Goal: Task Accomplishment & Management: Use online tool/utility

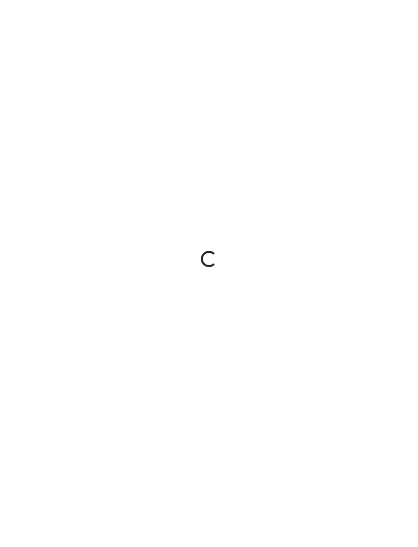
scroll to position [33, 0]
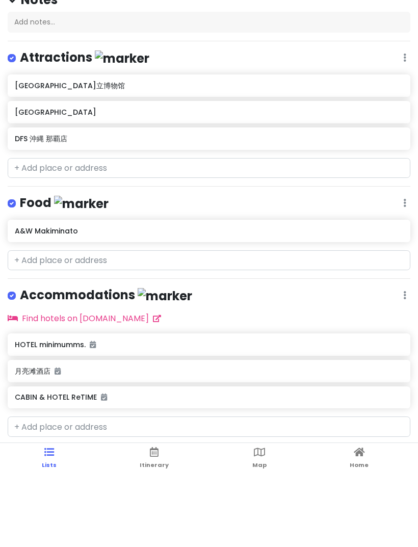
scroll to position [31, 0]
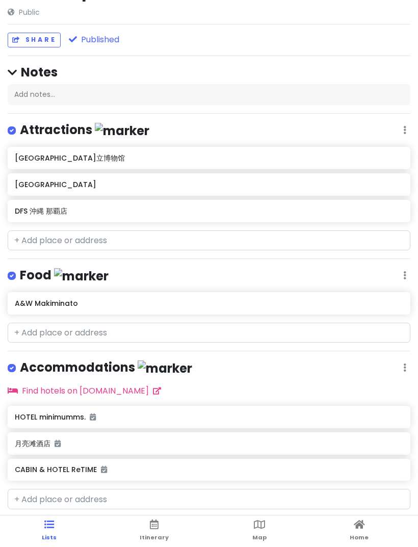
click at [359, 528] on icon at bounding box center [359, 524] width 11 height 7
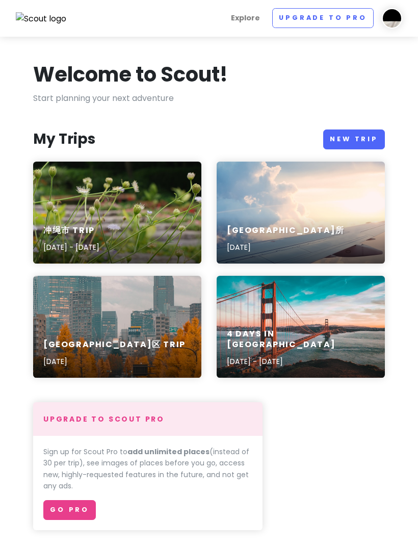
click at [350, 137] on link "New Trip" at bounding box center [354, 139] width 62 height 20
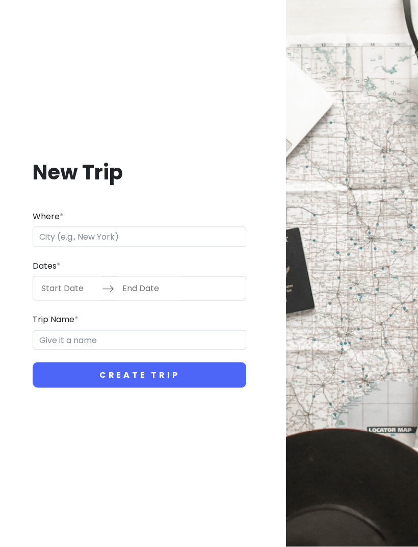
scroll to position [33, 0]
click at [245, 243] on input "Where *" at bounding box center [140, 237] width 214 height 20
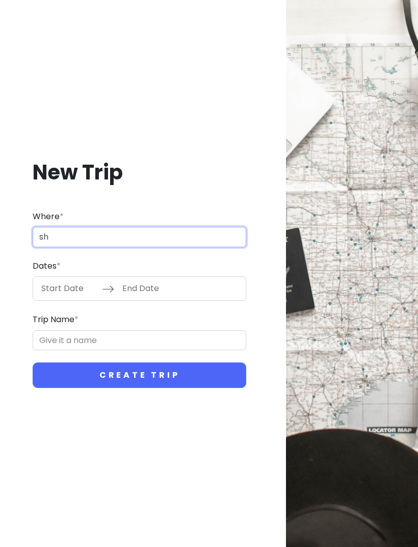
type input "sh"
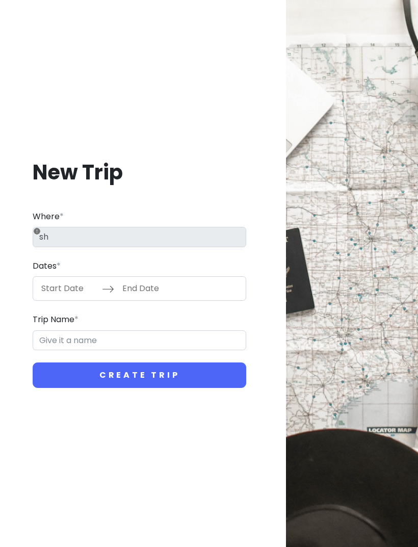
scroll to position [13, 0]
click at [295, 424] on div at bounding box center [352, 273] width 132 height 547
click at [170, 247] on input "Where *" at bounding box center [140, 237] width 214 height 20
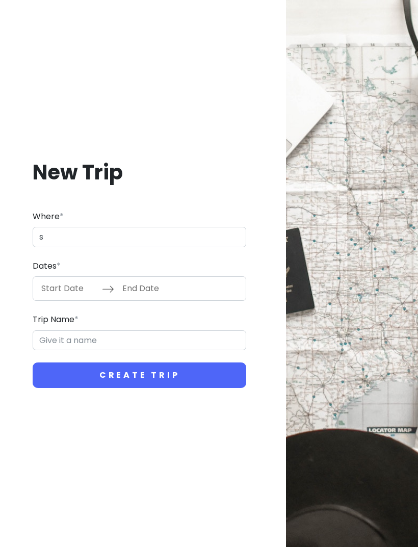
type input "s"
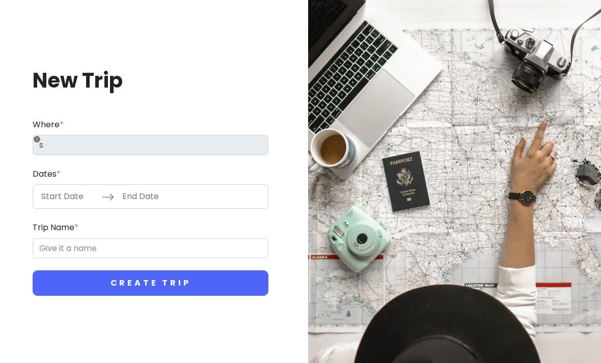
click at [184, 296] on button "Create Trip" at bounding box center [151, 283] width 236 height 25
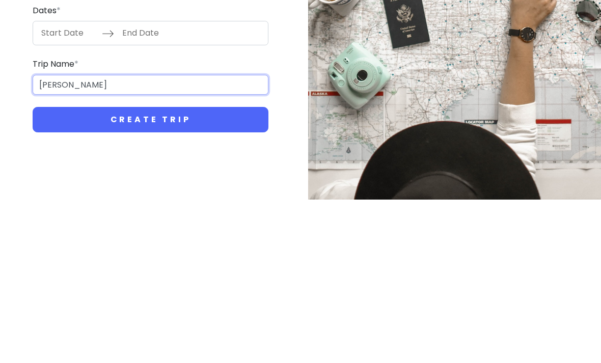
type input "史努比"
click at [190, 271] on button "Create Trip" at bounding box center [151, 283] width 236 height 25
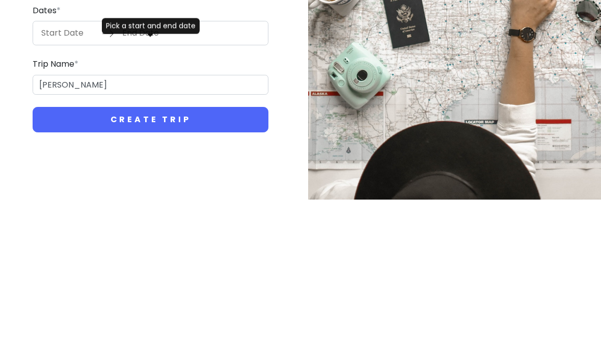
scroll to position [33, 0]
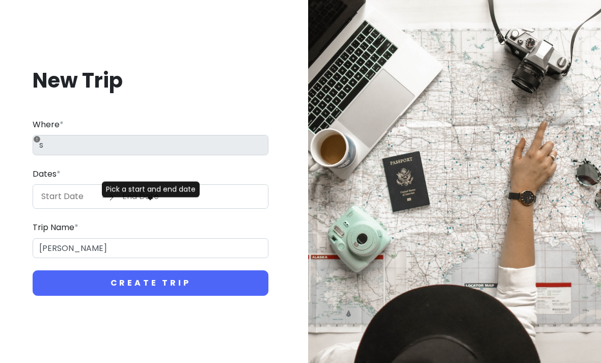
click at [128, 185] on input "End Date" at bounding box center [150, 196] width 66 height 23
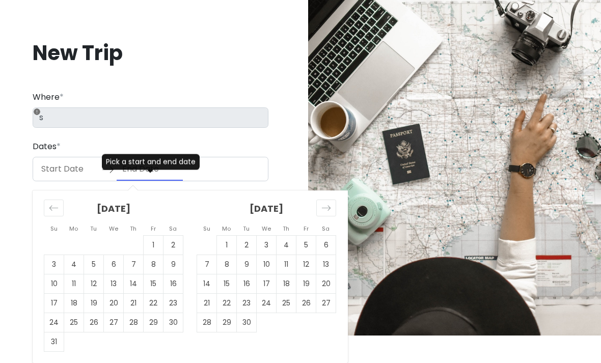
scroll to position [44, 0]
click at [95, 303] on td "19" at bounding box center [94, 303] width 20 height 19
type input "08/19/2025"
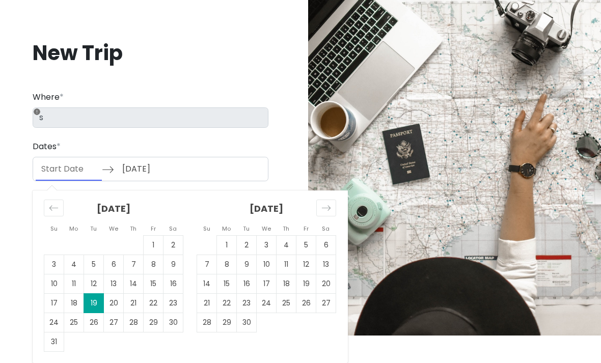
click at [95, 307] on td "19" at bounding box center [94, 303] width 20 height 19
type input "08/19/2025"
click at [389, 161] on div at bounding box center [454, 153] width 293 height 363
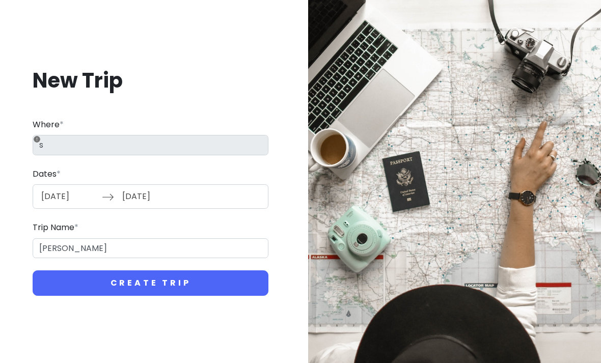
click at [187, 271] on button "Create Trip" at bounding box center [151, 283] width 236 height 25
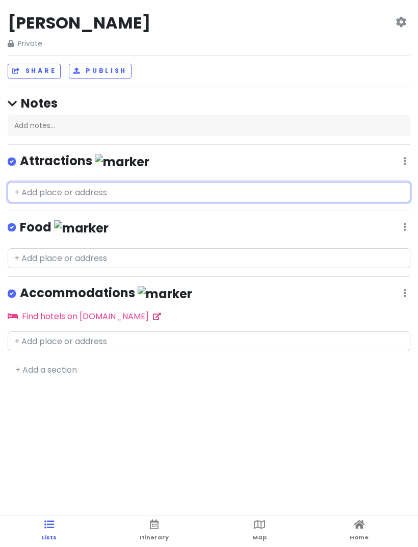
click at [103, 194] on input "text" at bounding box center [209, 192] width 403 height 20
click at [59, 189] on input "text" at bounding box center [209, 192] width 403 height 20
paste input "Snoopy Museum Tokyo"
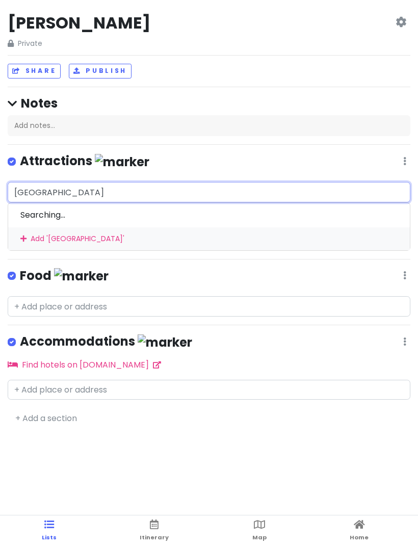
type input "Snoopy Museum Tokyo"
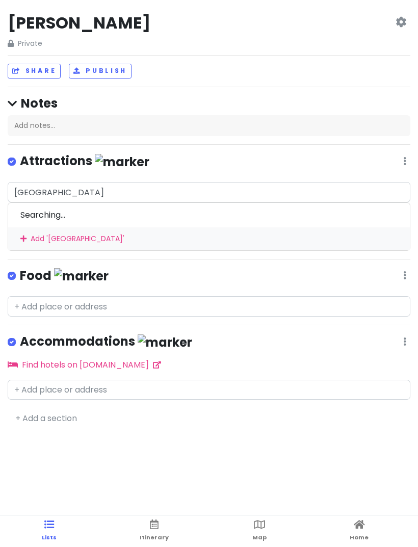
click at [172, 212] on div "Searching..." at bounding box center [209, 215] width 402 height 24
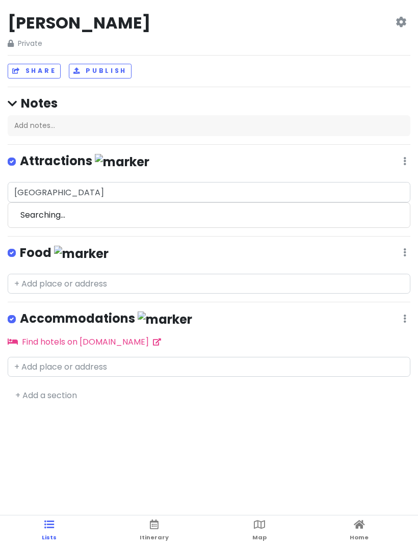
click at [59, 217] on div "Searching..." at bounding box center [209, 215] width 402 height 24
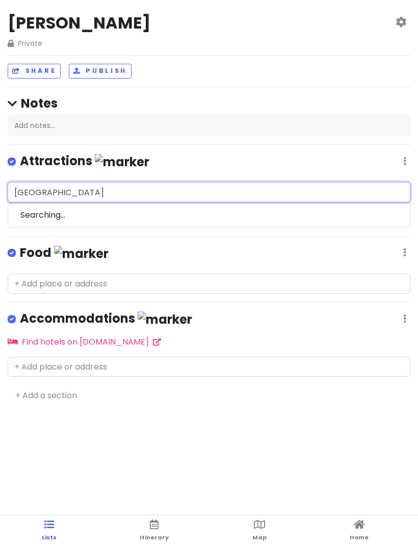
click at [150, 189] on input "Snoopy Museum Tokyo" at bounding box center [209, 192] width 403 height 20
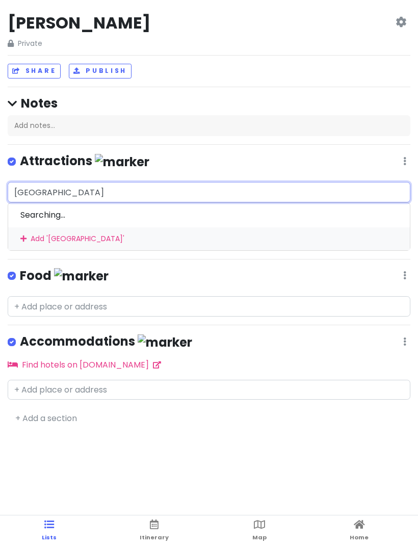
click at [136, 237] on div "Add ' Snoopy Museum Tokyo '" at bounding box center [209, 238] width 402 height 23
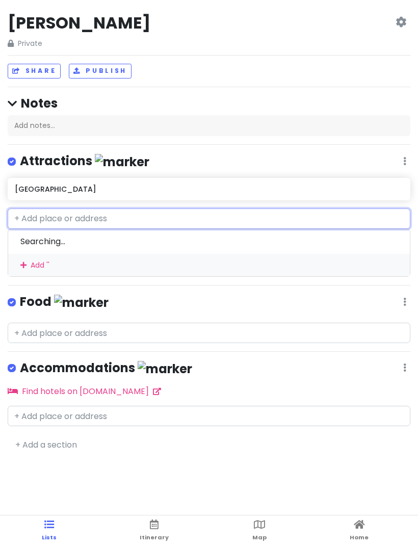
click at [181, 185] on h6 "Snoopy Museum Tokyo" at bounding box center [209, 188] width 388 height 9
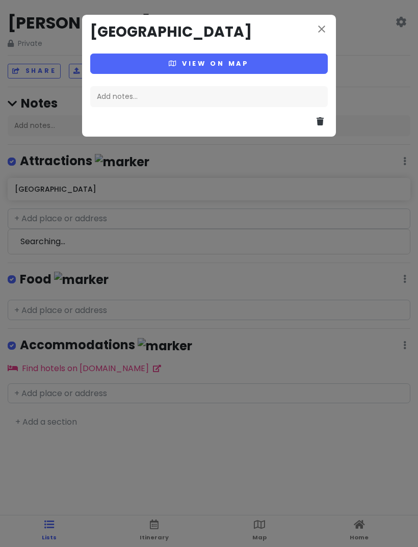
click at [292, 59] on button "View on map" at bounding box center [208, 64] width 237 height 20
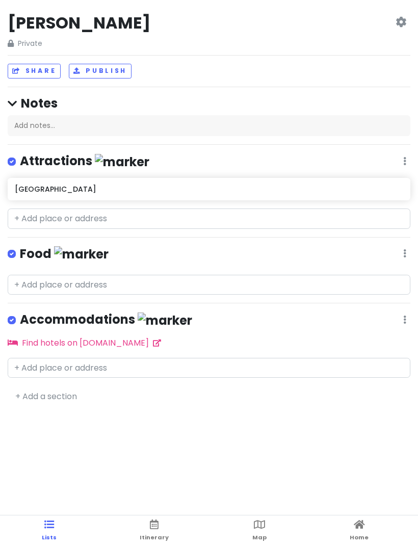
click at [258, 525] on icon at bounding box center [259, 524] width 11 height 7
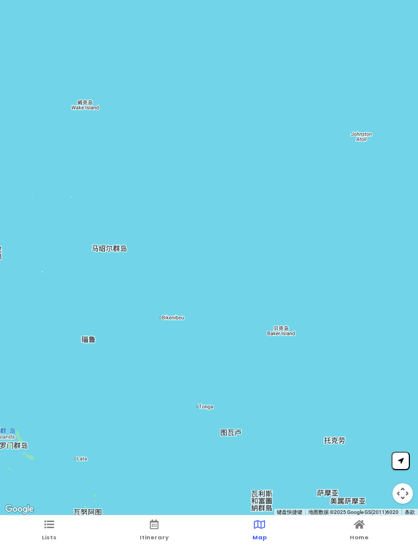
click at [153, 533] on span "Itinerary" at bounding box center [154, 537] width 29 height 8
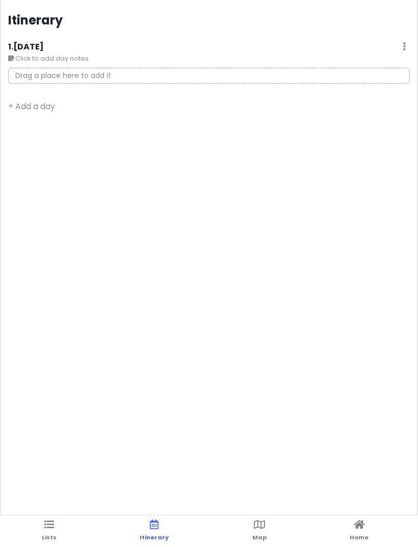
click at [39, 533] on ul "Lists Itinerary Map Home" at bounding box center [209, 531] width 418 height 32
click at [55, 528] on link "Lists" at bounding box center [49, 531] width 15 height 32
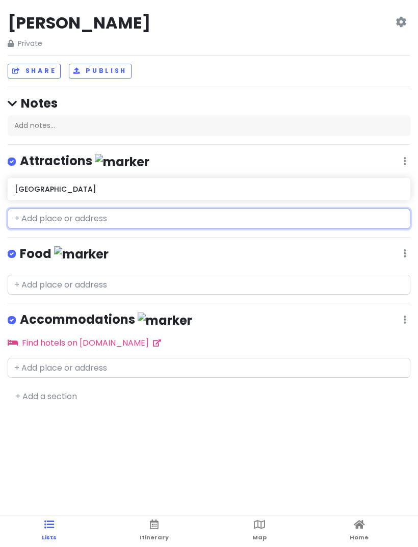
click at [151, 221] on input "text" at bounding box center [209, 218] width 403 height 20
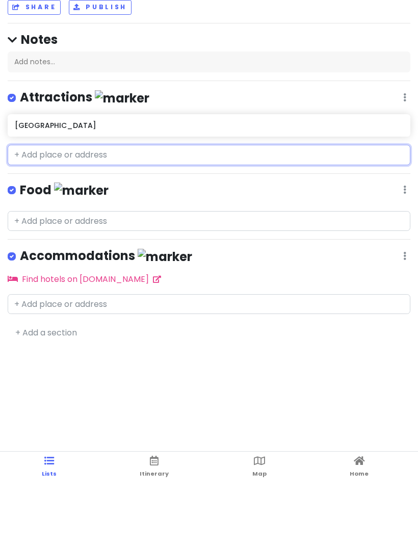
click at [36, 208] on input "text" at bounding box center [209, 218] width 403 height 20
paste input "〒194-0004 東京都町田市鶴間３丁目1-4"
type input "〒194-0004 東京都町田市鶴間３丁目1-4"
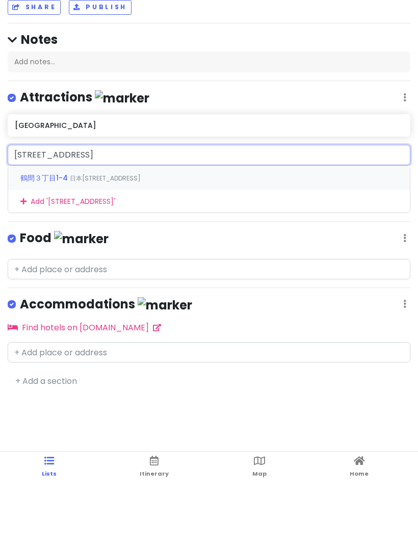
click at [189, 229] on div "鶴間３丁目1-4 日本〒194-0004 東京都町田市" at bounding box center [209, 241] width 402 height 24
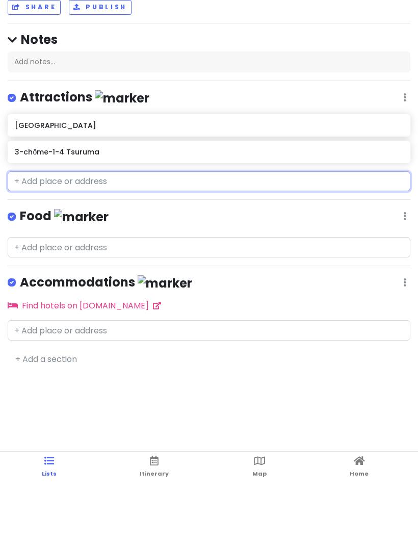
click at [347, 184] on h6 "Snoopy Museum Tokyo" at bounding box center [209, 188] width 388 height 9
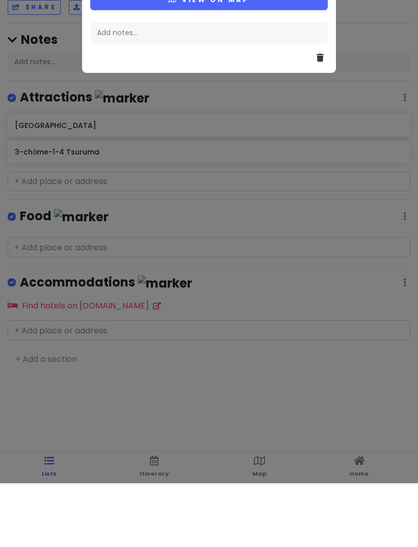
scroll to position [64, 0]
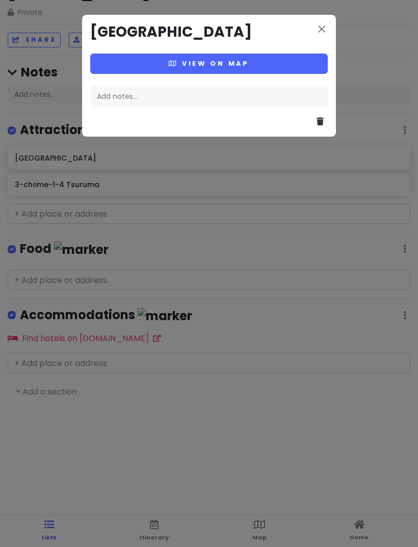
click at [321, 120] on icon at bounding box center [319, 121] width 7 height 8
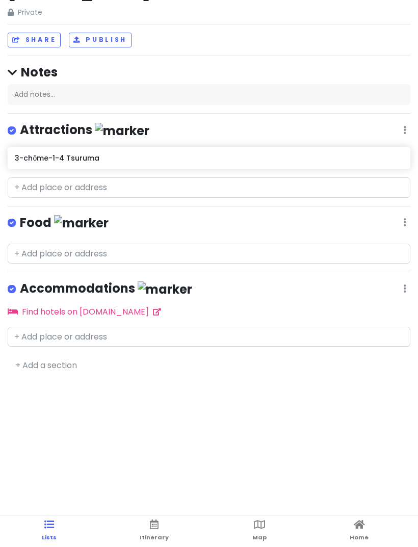
click at [275, 525] on ul "Lists Itinerary Map Home" at bounding box center [209, 531] width 418 height 32
click at [262, 526] on icon at bounding box center [259, 524] width 11 height 7
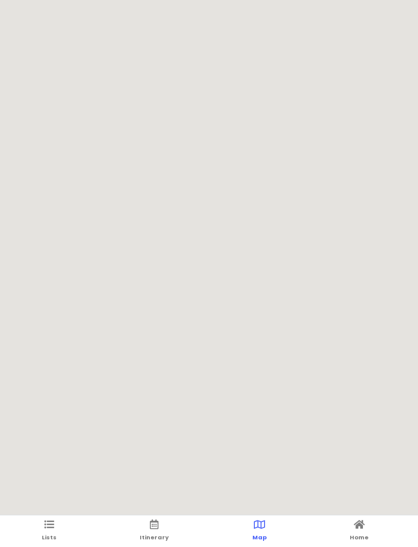
scroll to position [0, 0]
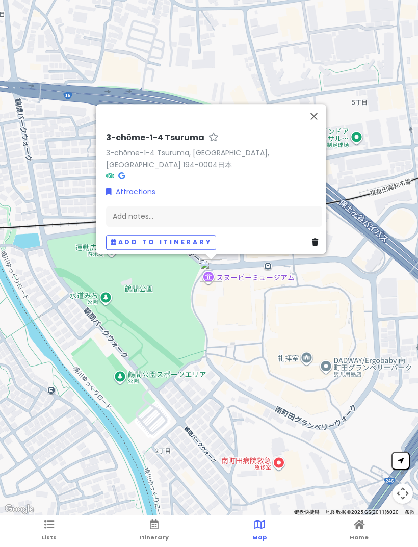
click at [319, 127] on button "关闭" at bounding box center [314, 116] width 24 height 24
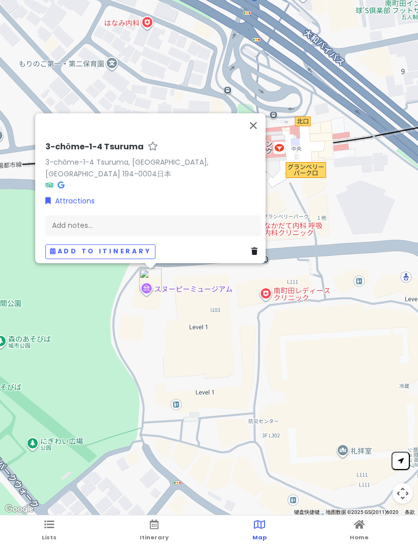
click at [138, 244] on button "Add to itinerary" at bounding box center [100, 251] width 110 height 15
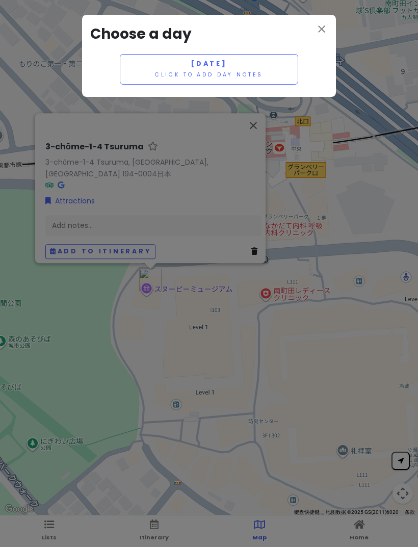
click at [312, 35] on h3 "Choose a day" at bounding box center [208, 34] width 237 height 23
click at [315, 32] on icon "close" at bounding box center [321, 29] width 12 height 12
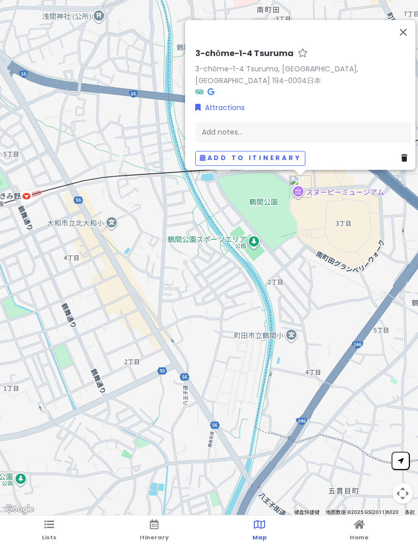
click at [42, 538] on span "Lists" at bounding box center [49, 537] width 15 height 8
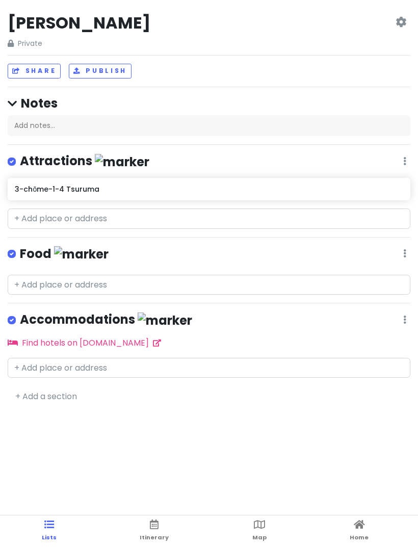
click at [151, 528] on icon at bounding box center [154, 524] width 9 height 7
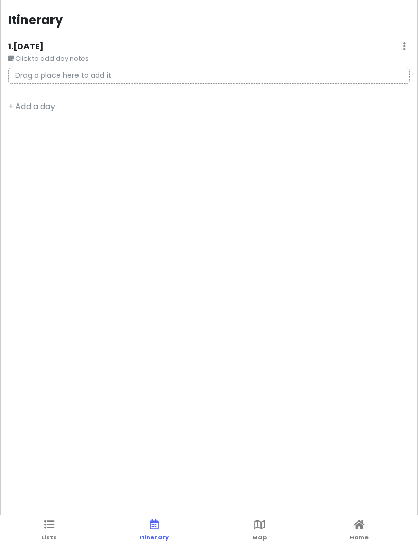
click at [260, 523] on icon at bounding box center [259, 524] width 11 height 7
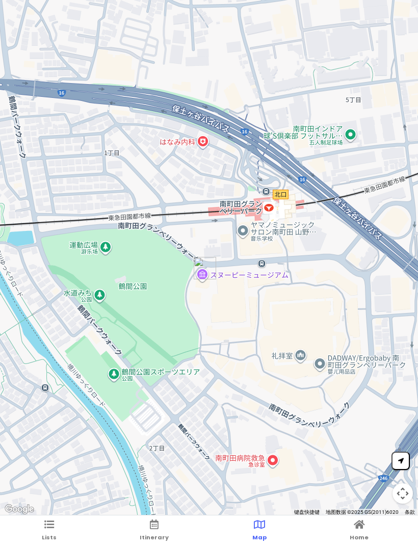
click at [52, 536] on span "Lists" at bounding box center [49, 537] width 15 height 8
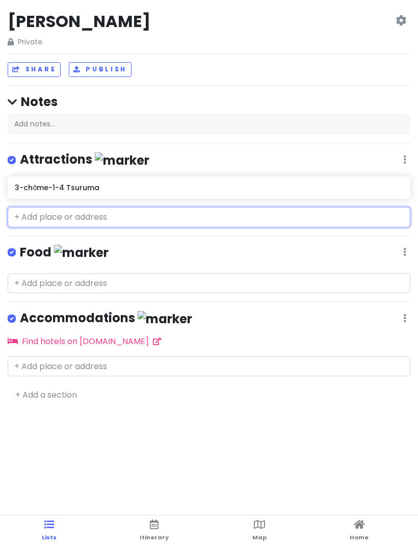
click at [74, 222] on input "text" at bounding box center [209, 217] width 403 height 20
click at [38, 219] on input "text" at bounding box center [209, 217] width 403 height 20
paste input "[PERSON_NAME][STREET_ADDRESS][PERSON_NAME][PERSON_NAME][GEOGRAPHIC_DATA]1F H105"
type input "[PERSON_NAME][STREET_ADDRESS][PERSON_NAME][PERSON_NAME][GEOGRAPHIC_DATA]1F H105"
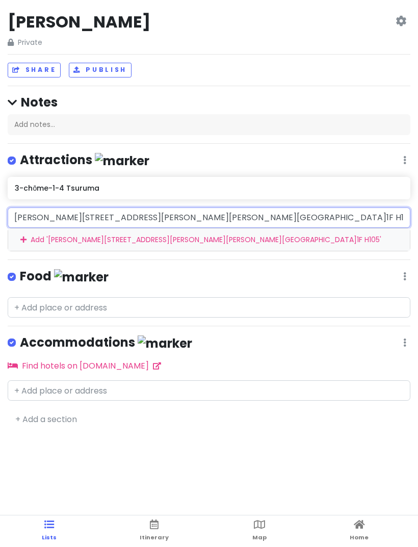
click at [305, 235] on div "Add ' [PERSON_NAME][STREET_ADDRESS][PERSON_NAME][PERSON_NAME] [GEOGRAPHIC_DATA]…" at bounding box center [209, 239] width 402 height 23
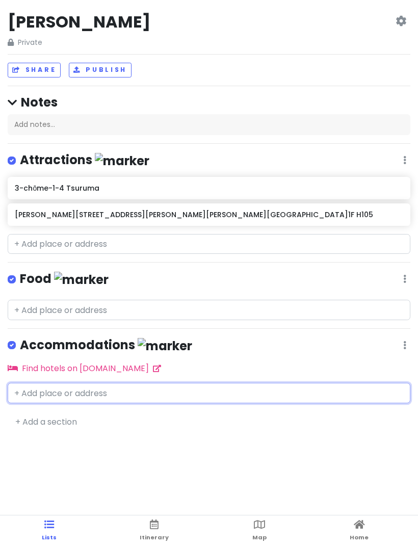
scroll to position [30, 0]
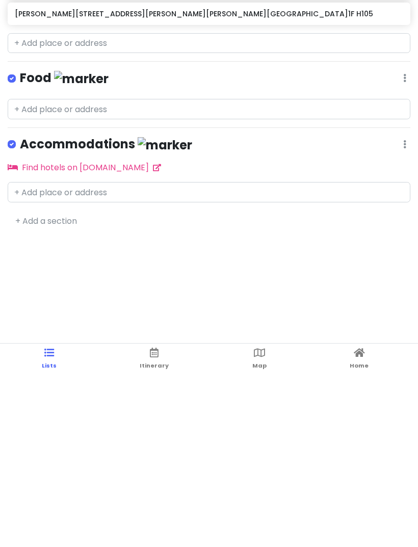
click at [257, 515] on link "Map" at bounding box center [259, 531] width 14 height 32
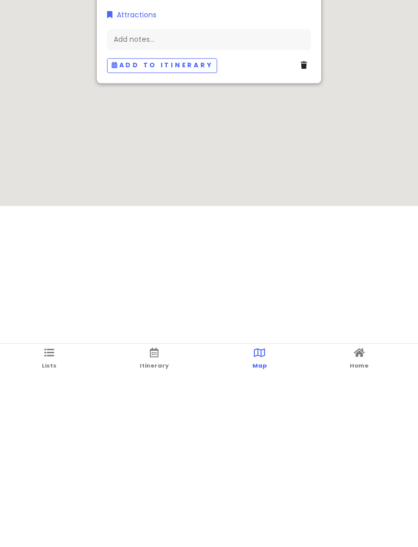
scroll to position [0, 0]
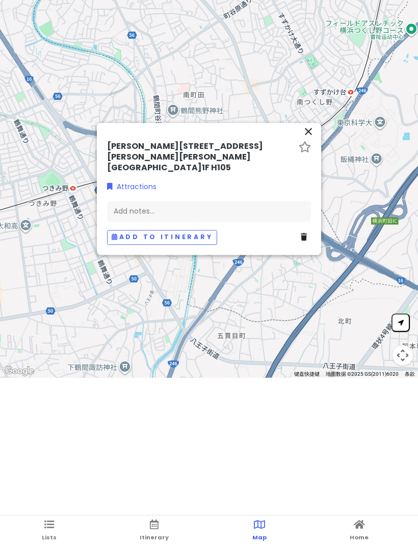
click at [305, 138] on icon "close" at bounding box center [308, 131] width 12 height 12
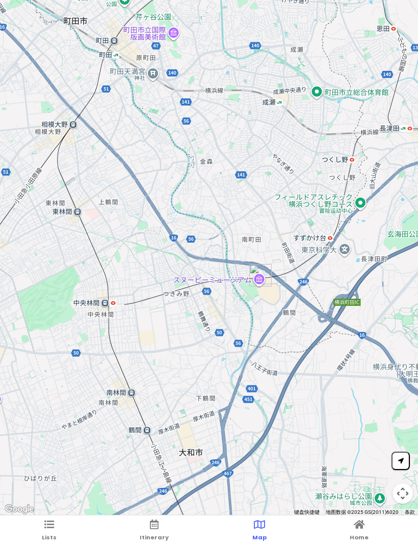
click at [150, 524] on icon at bounding box center [154, 524] width 9 height 7
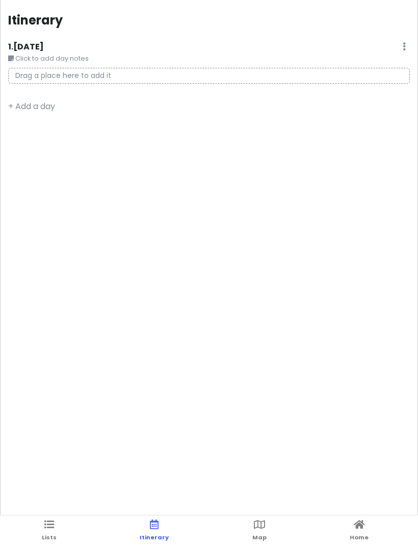
click at [49, 525] on icon at bounding box center [49, 524] width 10 height 7
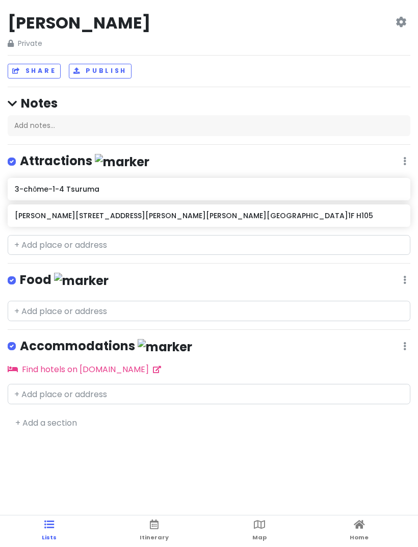
click at [257, 521] on icon at bounding box center [259, 524] width 11 height 7
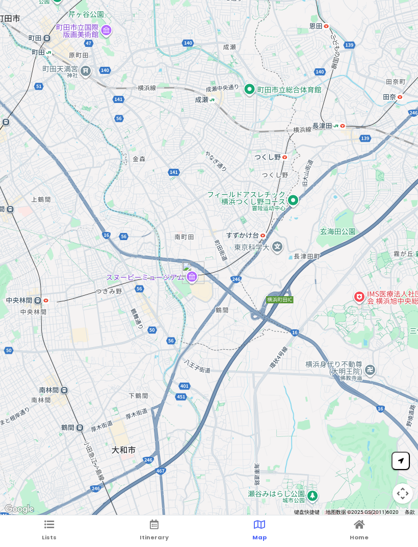
click at [43, 527] on link "Lists" at bounding box center [49, 531] width 15 height 32
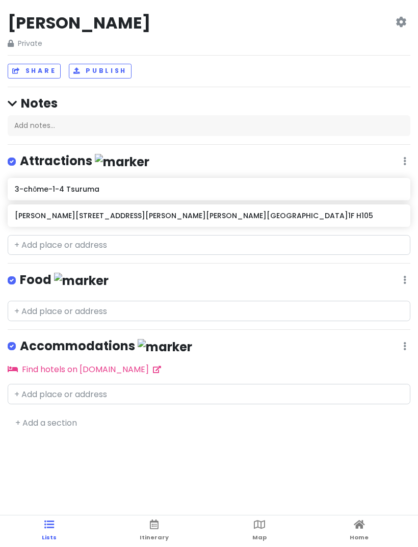
click at [318, 212] on h6 "[PERSON_NAME][STREET_ADDRESS][PERSON_NAME][PERSON_NAME][GEOGRAPHIC_DATA]1F H105" at bounding box center [209, 215] width 388 height 9
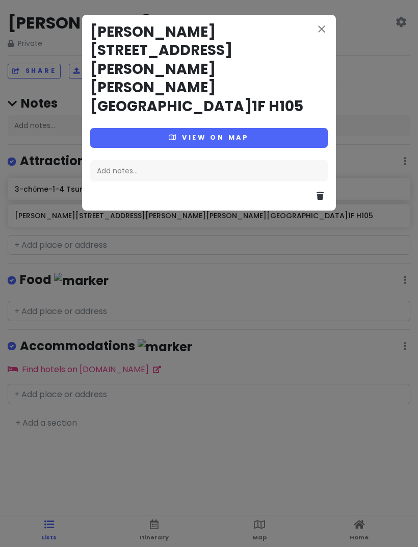
click at [267, 128] on button "View on map" at bounding box center [208, 138] width 237 height 20
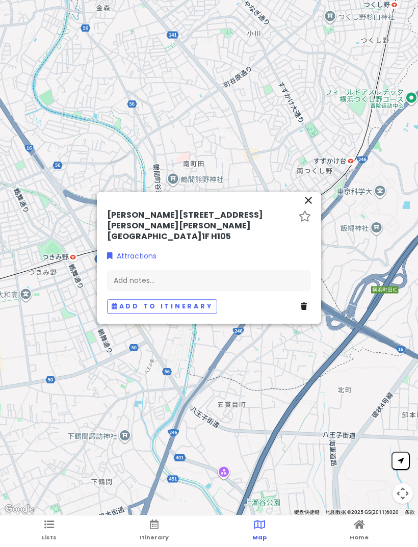
click at [304, 204] on icon "close" at bounding box center [308, 200] width 12 height 12
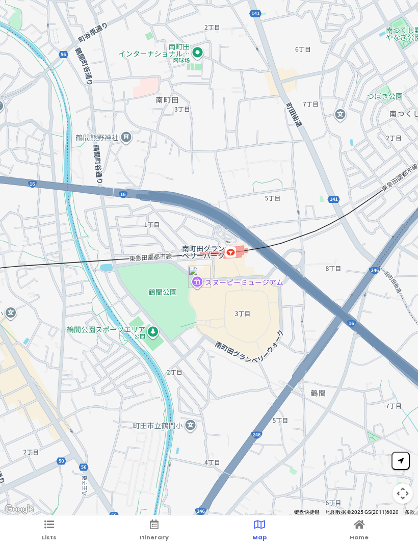
click at [51, 521] on icon at bounding box center [49, 524] width 10 height 7
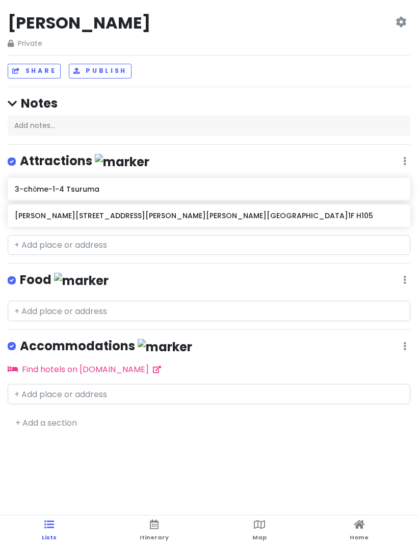
click at [173, 211] on h6 "[PERSON_NAME][STREET_ADDRESS][PERSON_NAME][PERSON_NAME][GEOGRAPHIC_DATA]1F H105" at bounding box center [209, 215] width 388 height 9
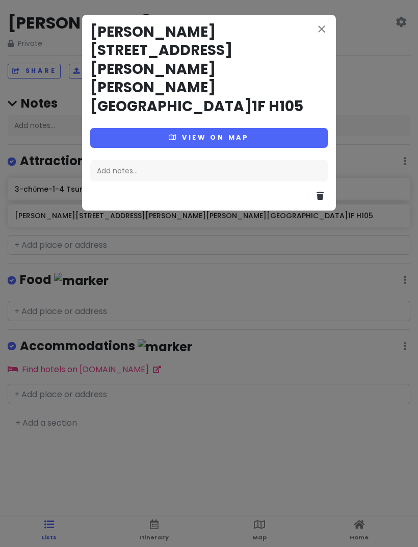
click at [326, 190] on button at bounding box center [321, 196] width 11 height 13
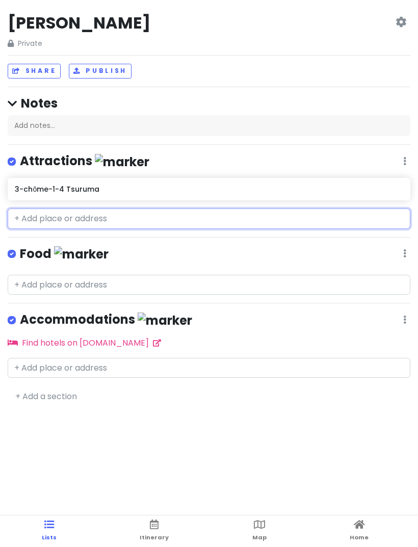
click at [121, 220] on input "text" at bounding box center [209, 218] width 403 height 20
click at [61, 218] on input "text" at bounding box center [209, 218] width 403 height 20
paste input "[PERSON_NAME][STREET_ADDRESS][PERSON_NAME][PERSON_NAME][GEOGRAPHIC_DATA]1F H105"
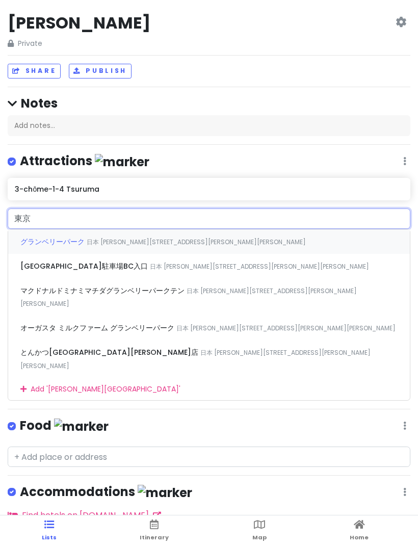
type input "東"
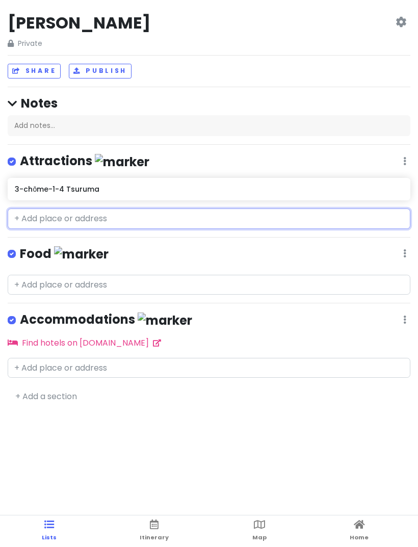
click at [28, 216] on input "text" at bounding box center [209, 218] width 403 height 20
paste input "：ひつじのショーンビレッジ ショップ&カフェ"
type input "：ひつじのショーンビレッジ ショップ&カフェ"
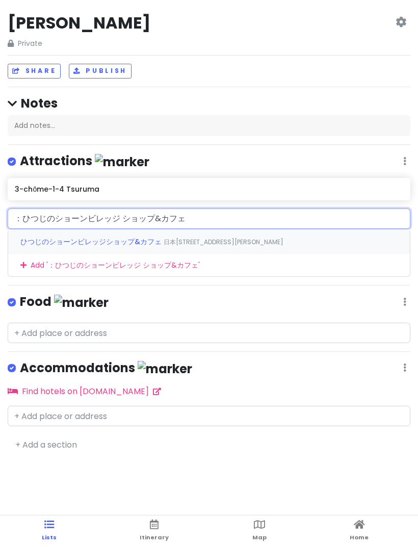
click at [34, 241] on span "ひつじのショーンビレッジショップ&カフェ" at bounding box center [91, 241] width 143 height 10
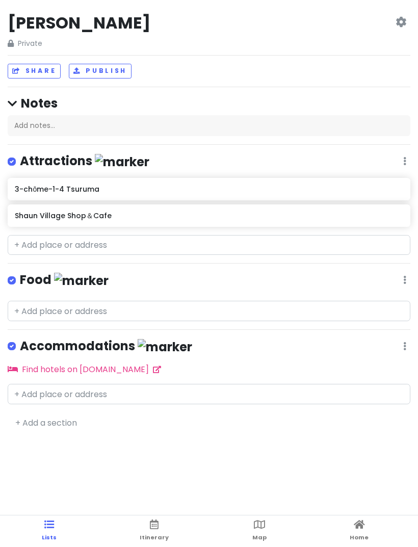
click at [257, 526] on icon at bounding box center [259, 524] width 11 height 7
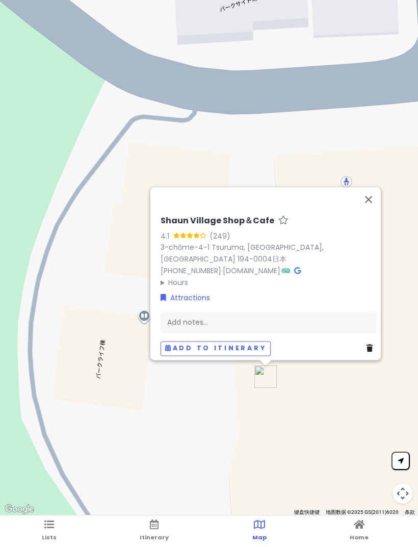
click at [372, 209] on button "关闭" at bounding box center [368, 199] width 24 height 24
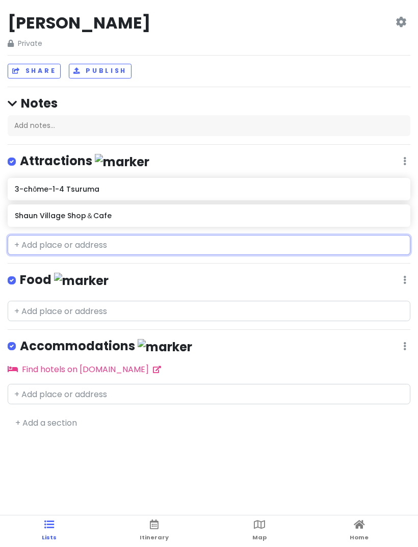
click at [238, 244] on input "text" at bounding box center [209, 245] width 403 height 20
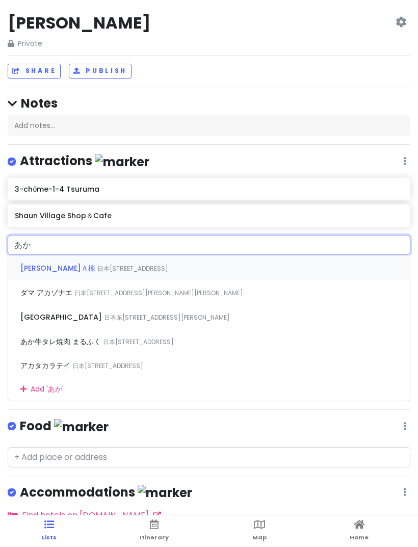
type input "あ"
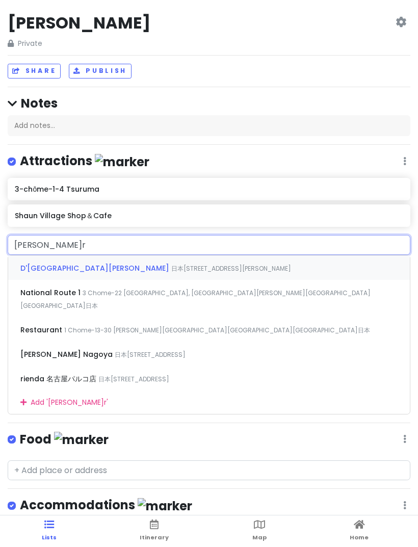
type input "[PERSON_NAME]"
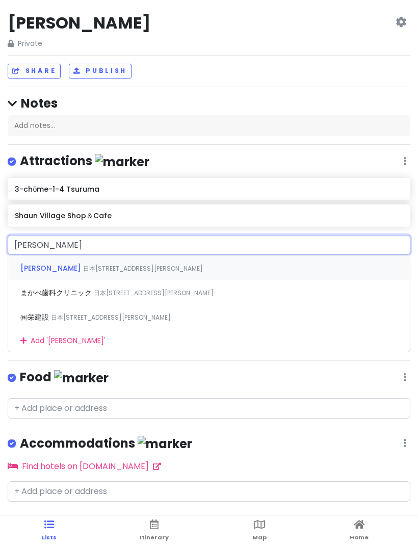
click at [198, 273] on span "日本[STREET_ADDRESS][PERSON_NAME]" at bounding box center [143, 268] width 120 height 9
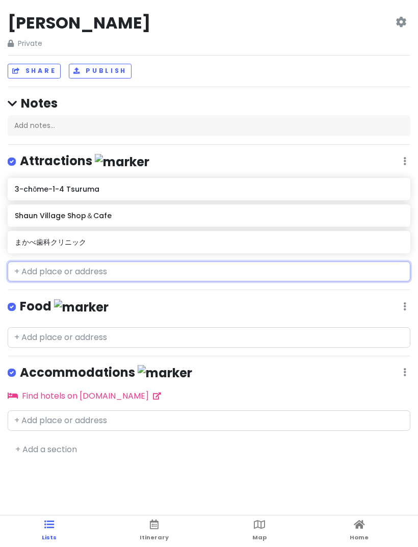
click at [304, 269] on input "text" at bounding box center [209, 271] width 403 height 20
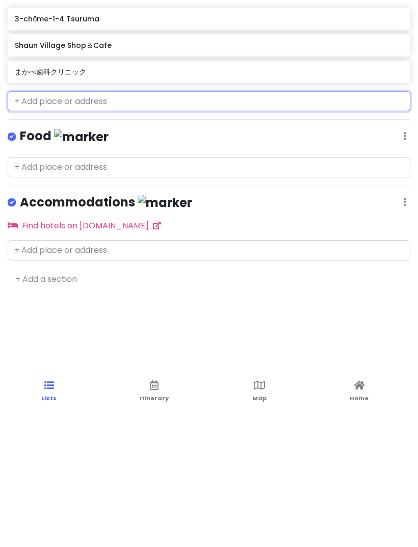
scroll to position [64, 0]
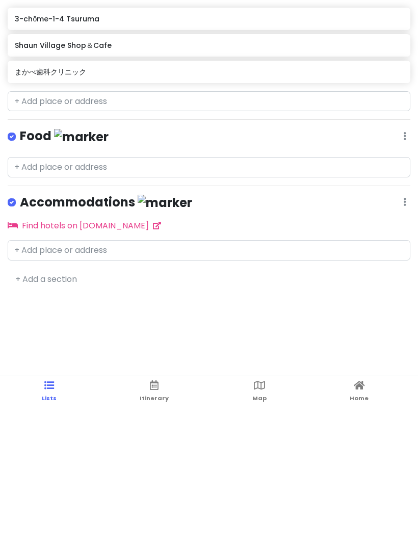
click at [257, 521] on icon at bounding box center [259, 524] width 11 height 7
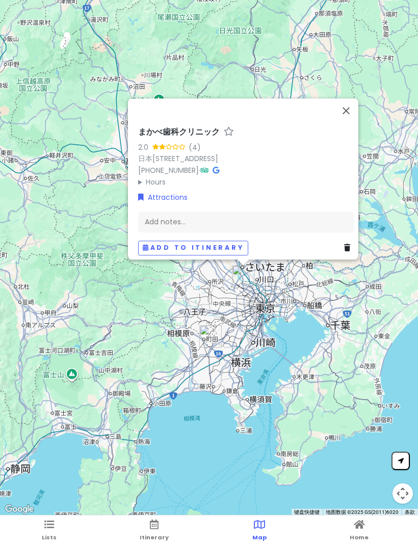
click at [345, 101] on button "关闭" at bounding box center [346, 110] width 24 height 24
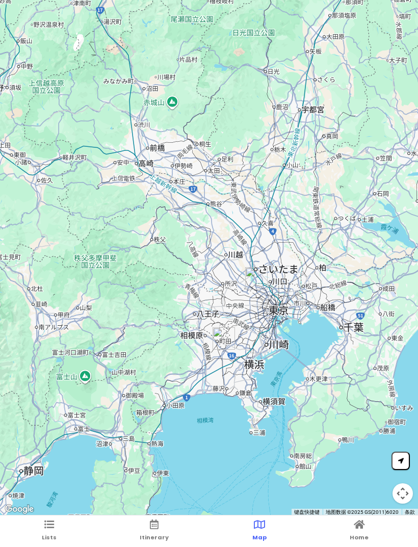
click at [147, 521] on link "Itinerary" at bounding box center [154, 531] width 29 height 32
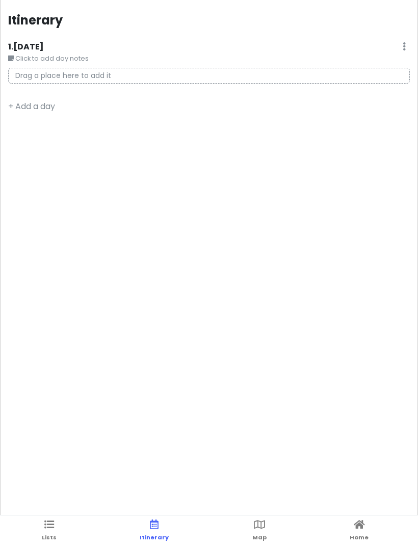
click at [151, 533] on link "Itinerary" at bounding box center [154, 531] width 29 height 32
click at [51, 527] on icon at bounding box center [49, 524] width 10 height 7
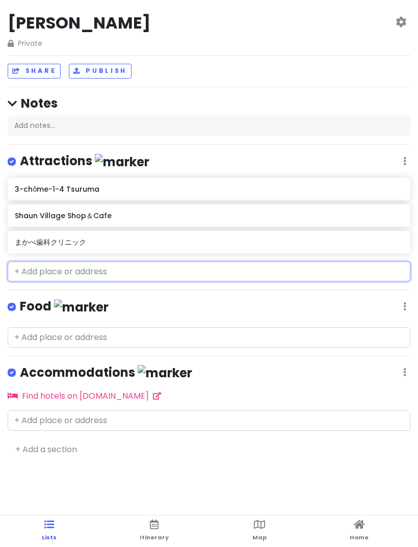
click at [275, 278] on input "text" at bounding box center [209, 271] width 403 height 20
click at [65, 266] on input "text" at bounding box center [209, 271] width 403 height 20
paste input "[PERSON_NAME][STREET_ADDRESS]"
type input "[PERSON_NAME][STREET_ADDRESS]"
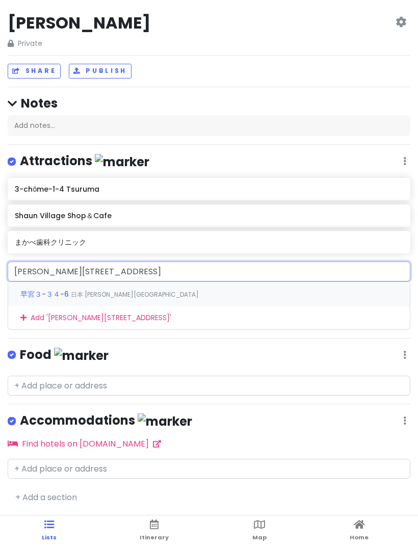
click at [220, 292] on div "早宮３−３４−6 日本 [PERSON_NAME][GEOGRAPHIC_DATA]" at bounding box center [209, 294] width 402 height 24
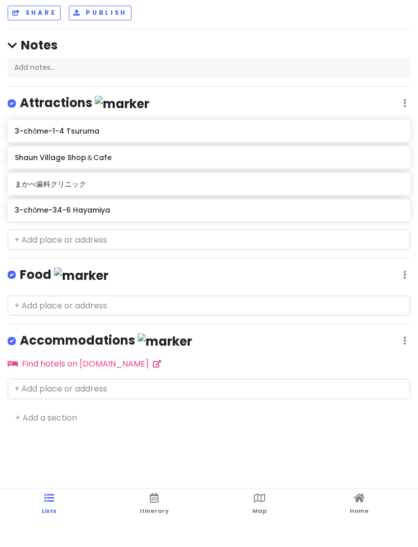
scroll to position [31, 0]
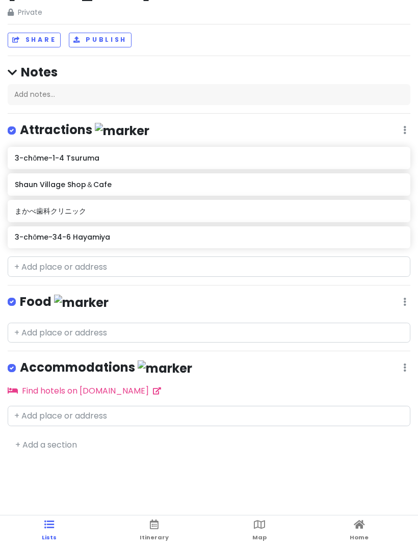
click at [254, 528] on icon at bounding box center [259, 524] width 11 height 7
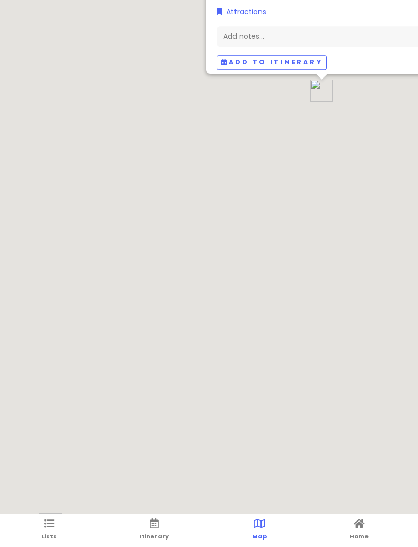
scroll to position [1, 0]
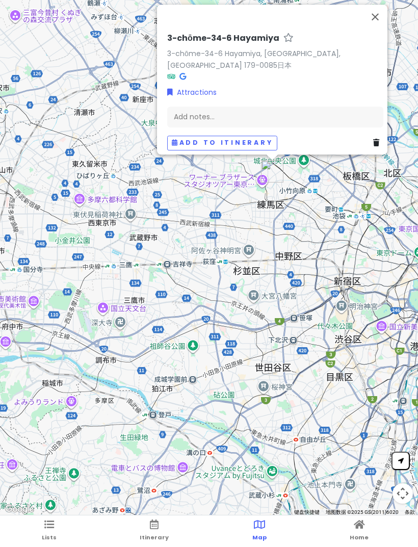
click at [368, 28] on button "关闭" at bounding box center [375, 17] width 24 height 24
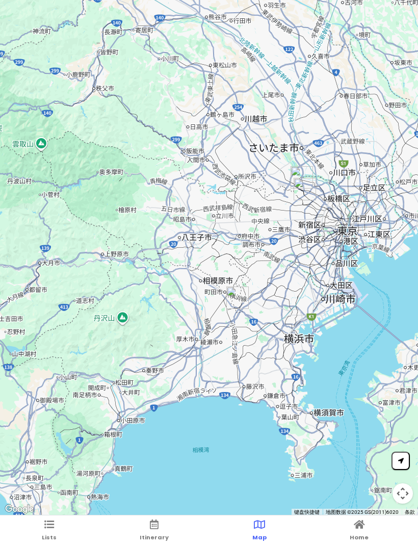
click at [149, 534] on span "Itinerary" at bounding box center [154, 537] width 29 height 8
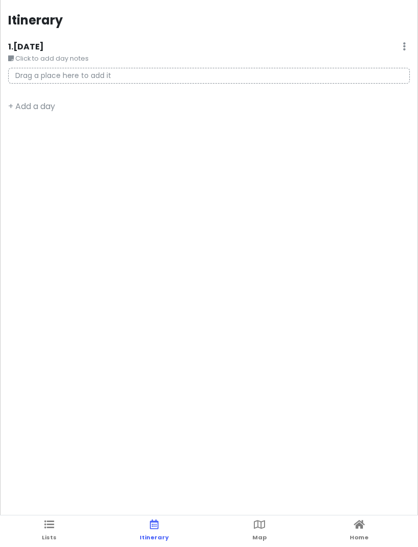
click at [48, 531] on link "Lists" at bounding box center [49, 531] width 15 height 32
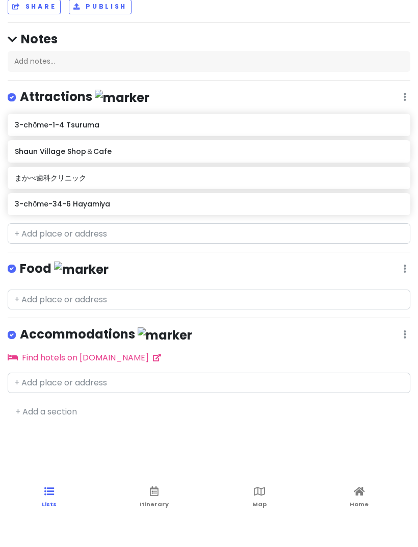
scroll to position [31, 0]
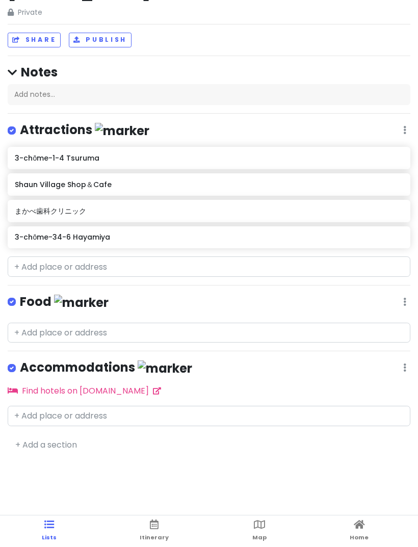
click at [155, 528] on icon at bounding box center [154, 524] width 9 height 7
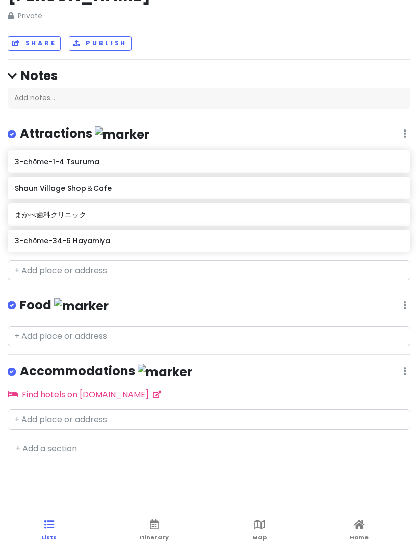
scroll to position [33, 0]
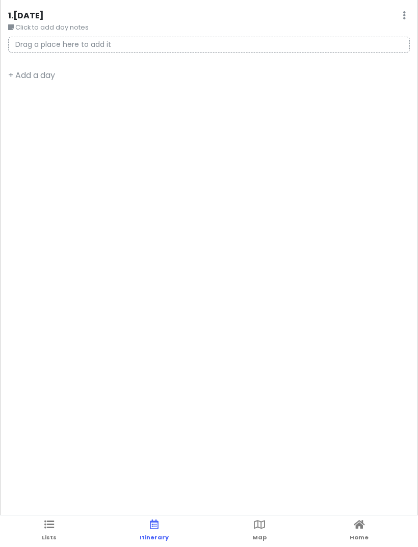
click at [255, 521] on icon at bounding box center [259, 524] width 11 height 7
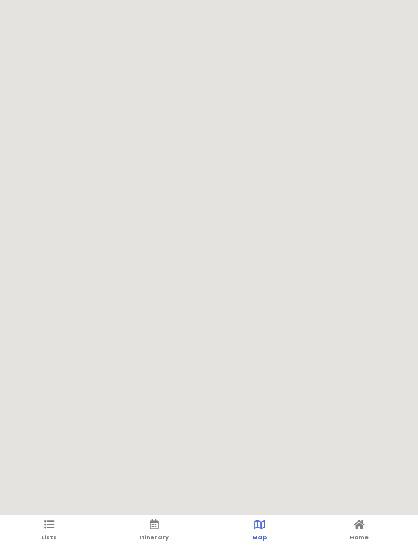
scroll to position [0, 0]
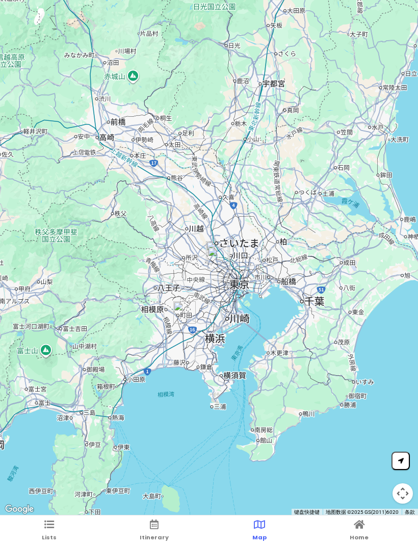
click at [405, 465] on button at bounding box center [400, 460] width 18 height 18
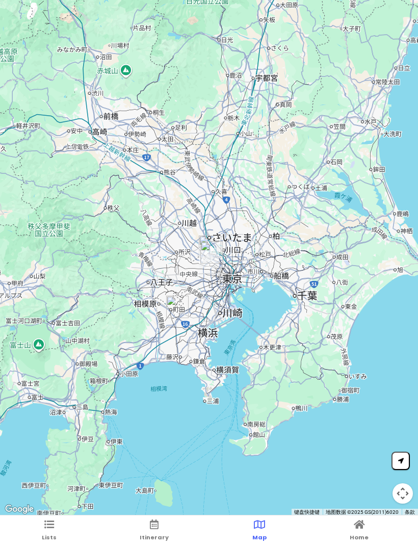
click at [400, 491] on button "地图镜头控件" at bounding box center [402, 493] width 20 height 20
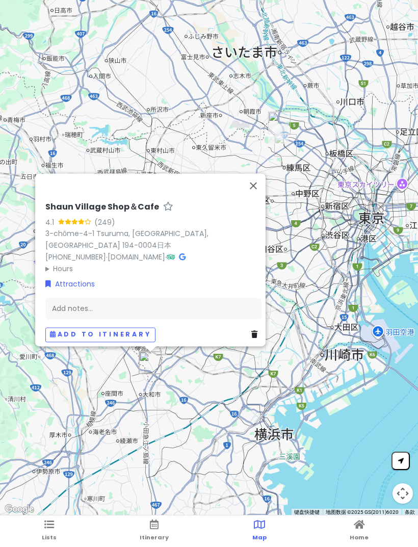
click at [258, 194] on button "关闭" at bounding box center [253, 185] width 24 height 24
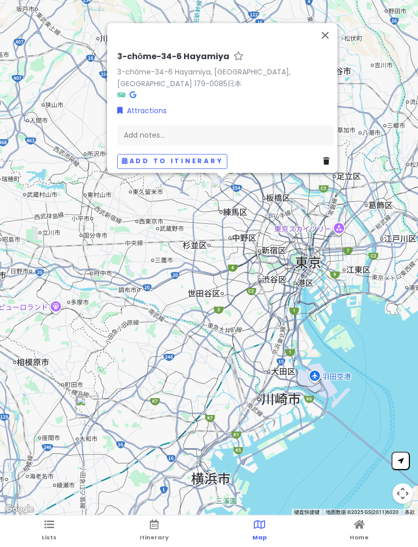
click at [336, 46] on button "关闭" at bounding box center [325, 35] width 24 height 24
